Goal: Task Accomplishment & Management: Manage account settings

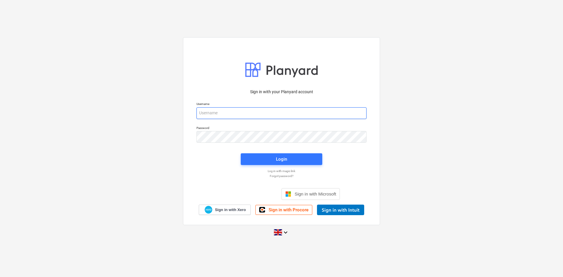
click at [204, 118] on input "email" at bounding box center [281, 113] width 170 height 12
type input "[EMAIL_ADDRESS][DOMAIN_NAME]"
click at [280, 162] on div "Login" at bounding box center [281, 159] width 11 height 8
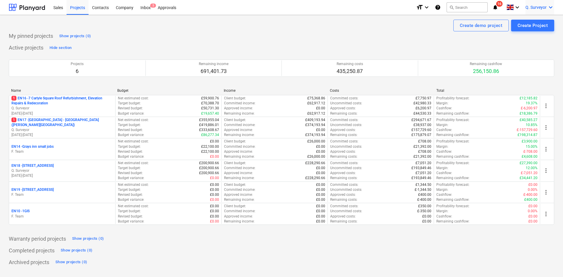
click at [550, 4] on icon "keyboard_arrow_down" at bounding box center [550, 7] width 7 height 7
click at [535, 33] on div "Log out" at bounding box center [536, 32] width 35 height 9
